Goal: Information Seeking & Learning: Learn about a topic

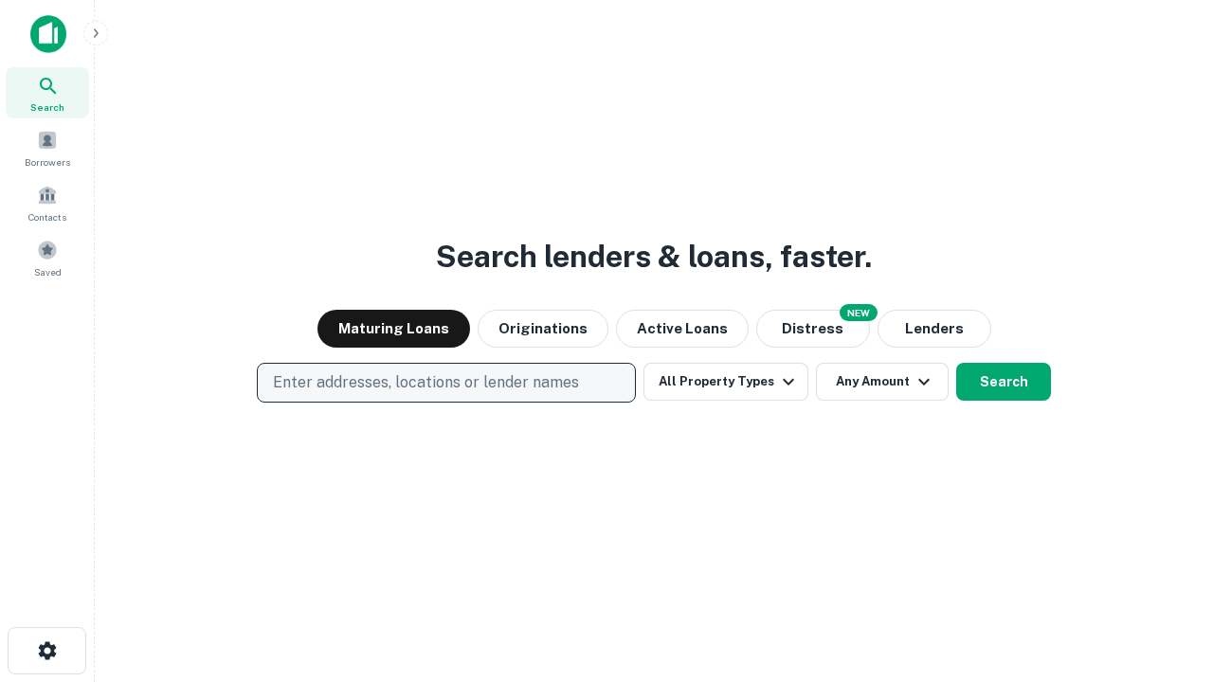
click at [445, 383] on p "Enter addresses, locations or lender names" at bounding box center [426, 382] width 306 height 23
type input "**********"
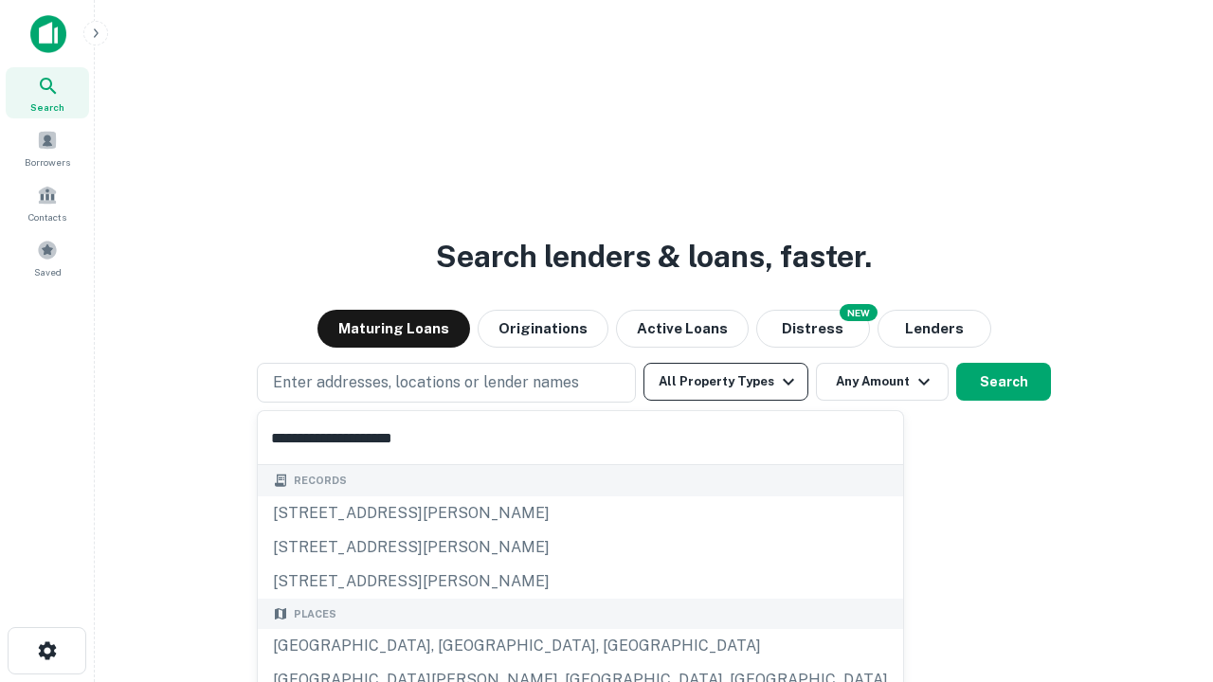
click at [453, 646] on div "[GEOGRAPHIC_DATA], [GEOGRAPHIC_DATA], [GEOGRAPHIC_DATA]" at bounding box center [580, 646] width 645 height 34
click at [726, 382] on button "All Property Types" at bounding box center [725, 382] width 165 height 38
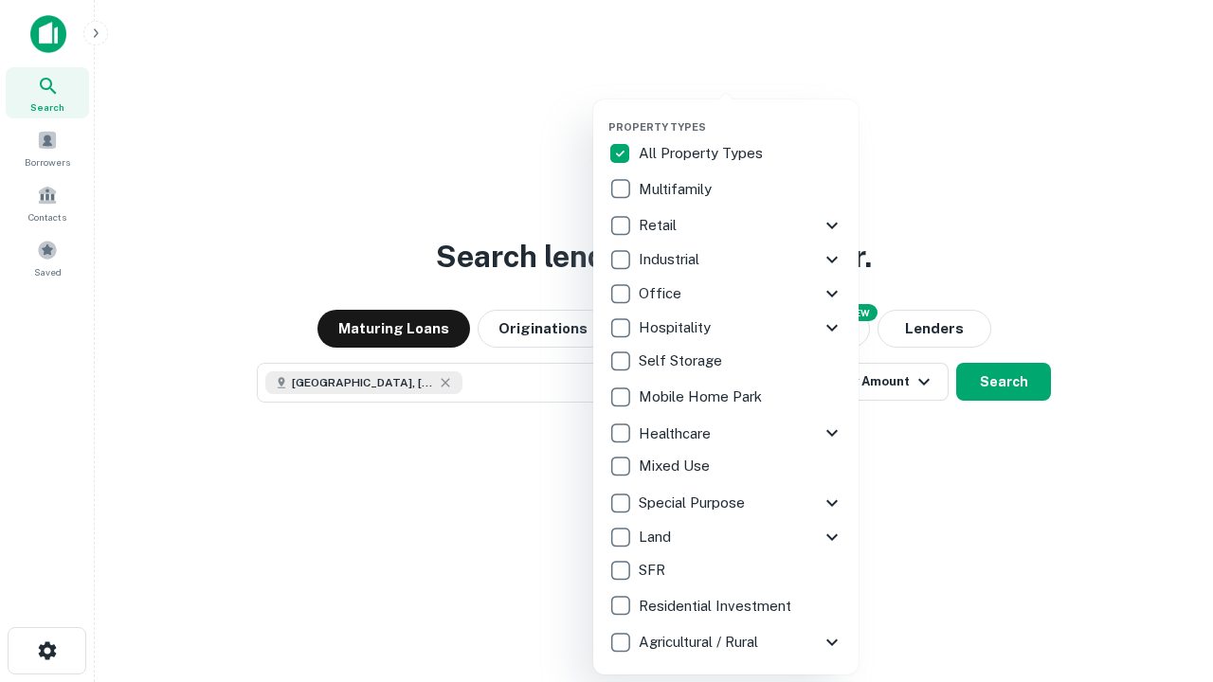
click at [741, 115] on button "button" at bounding box center [740, 115] width 265 height 1
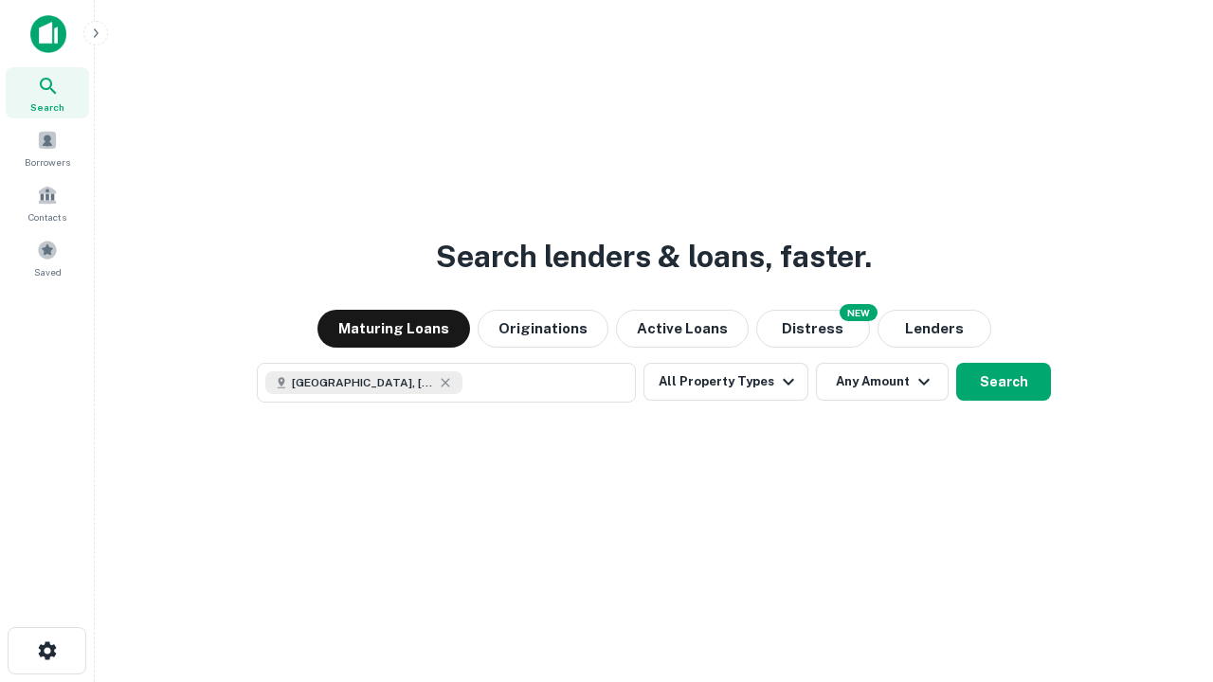
scroll to position [30, 0]
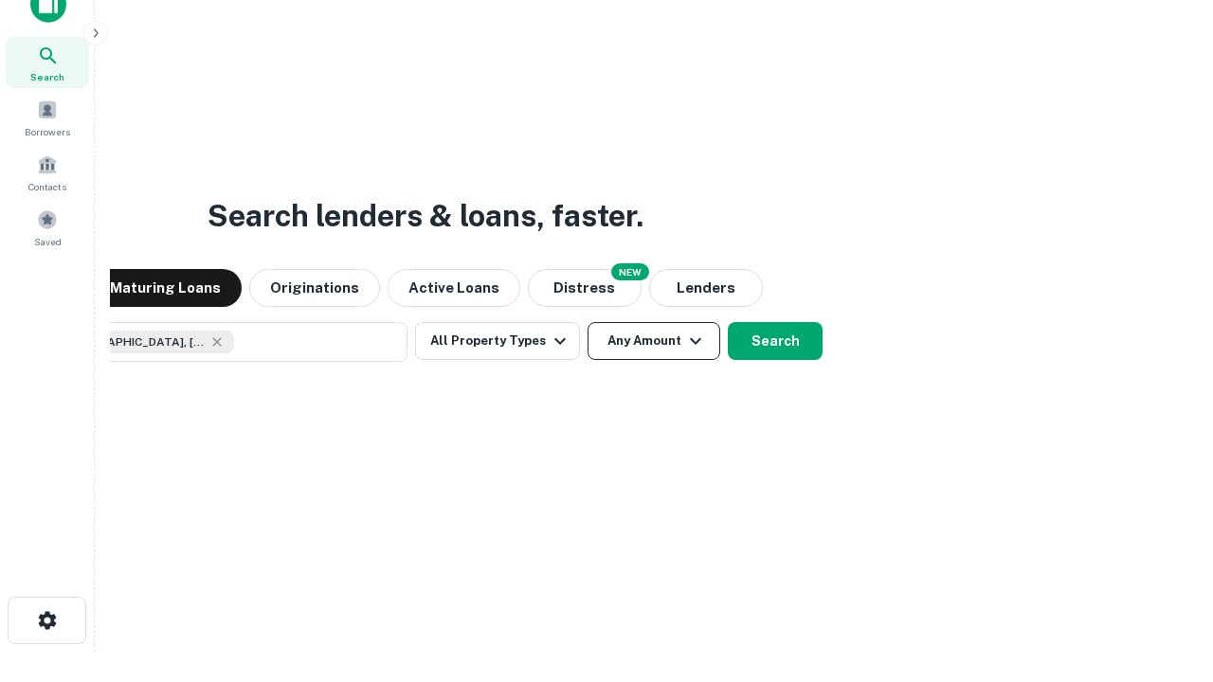
click at [587, 322] on button "Any Amount" at bounding box center [653, 341] width 133 height 38
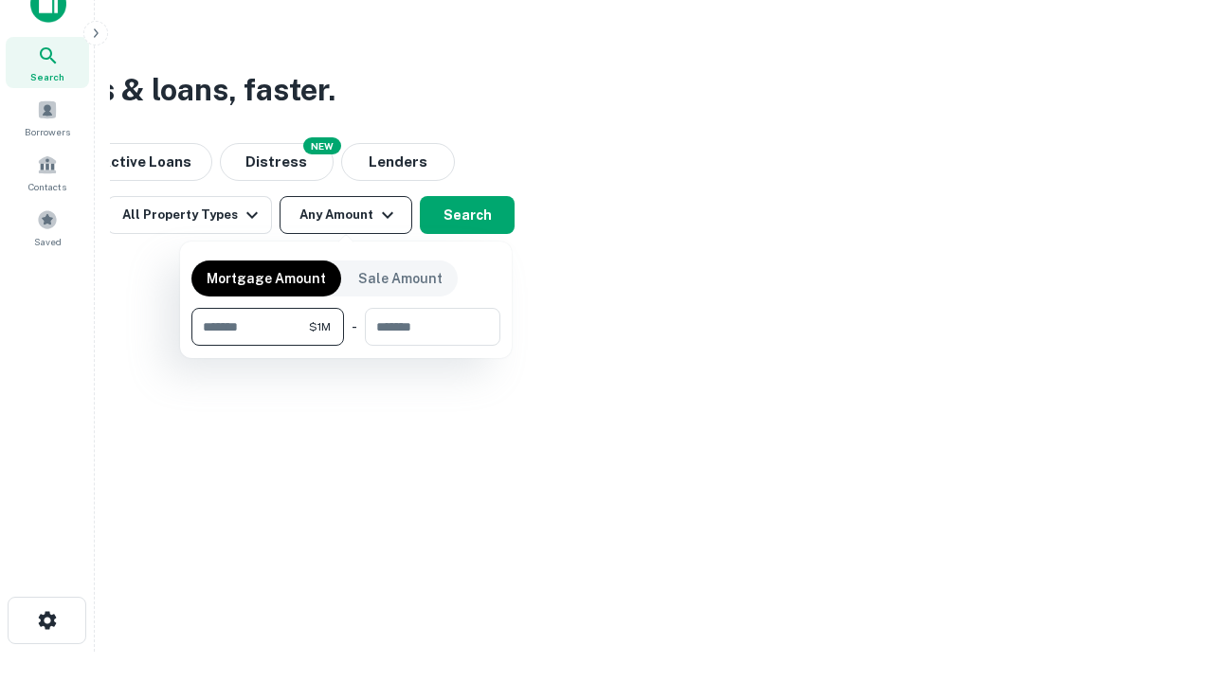
type input "*******"
click at [346, 346] on button "button" at bounding box center [345, 346] width 309 height 1
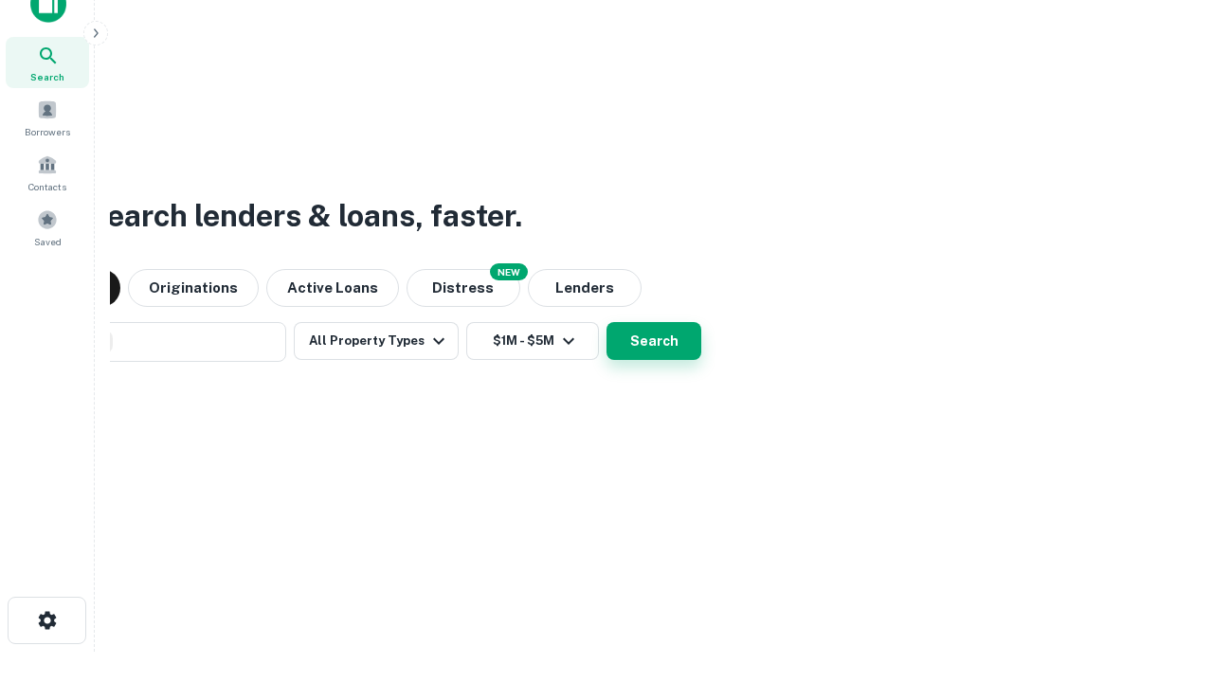
click at [606, 322] on button "Search" at bounding box center [653, 341] width 95 height 38
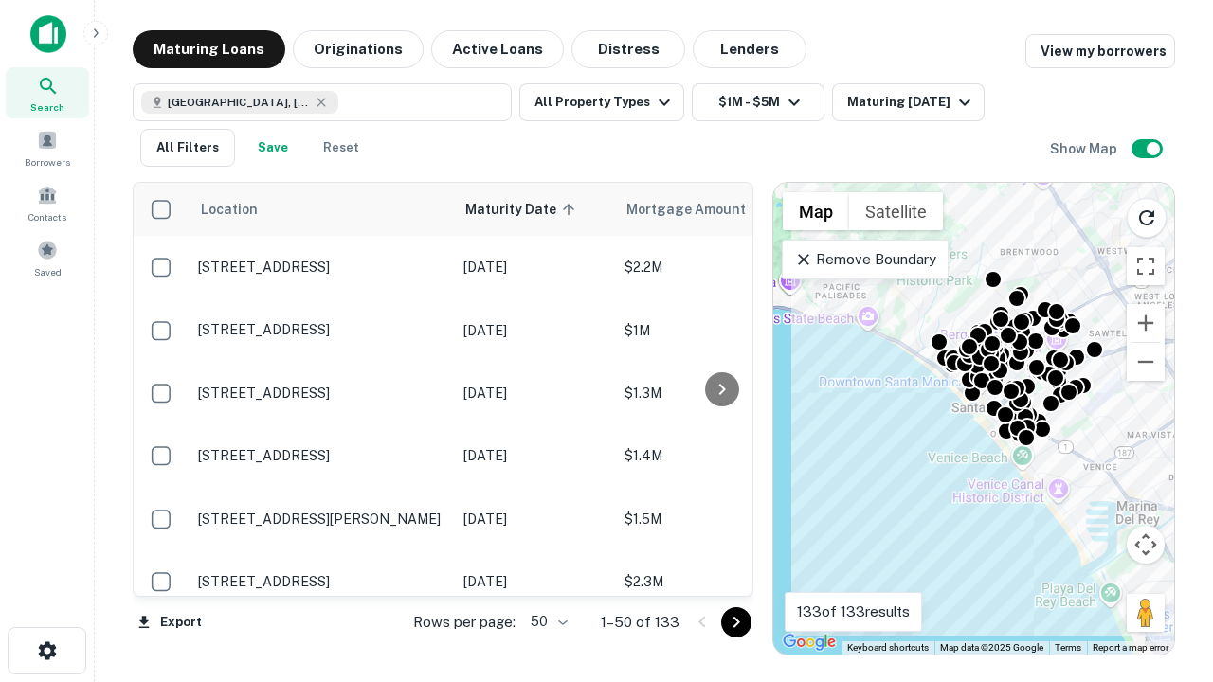
click at [546, 622] on body "Search Borrowers Contacts Saved Maturing Loans Originations Active Loans Distre…" at bounding box center [606, 341] width 1213 height 682
click at [547, 574] on li "25" at bounding box center [546, 574] width 55 height 34
